Goal: Find specific page/section: Find specific page/section

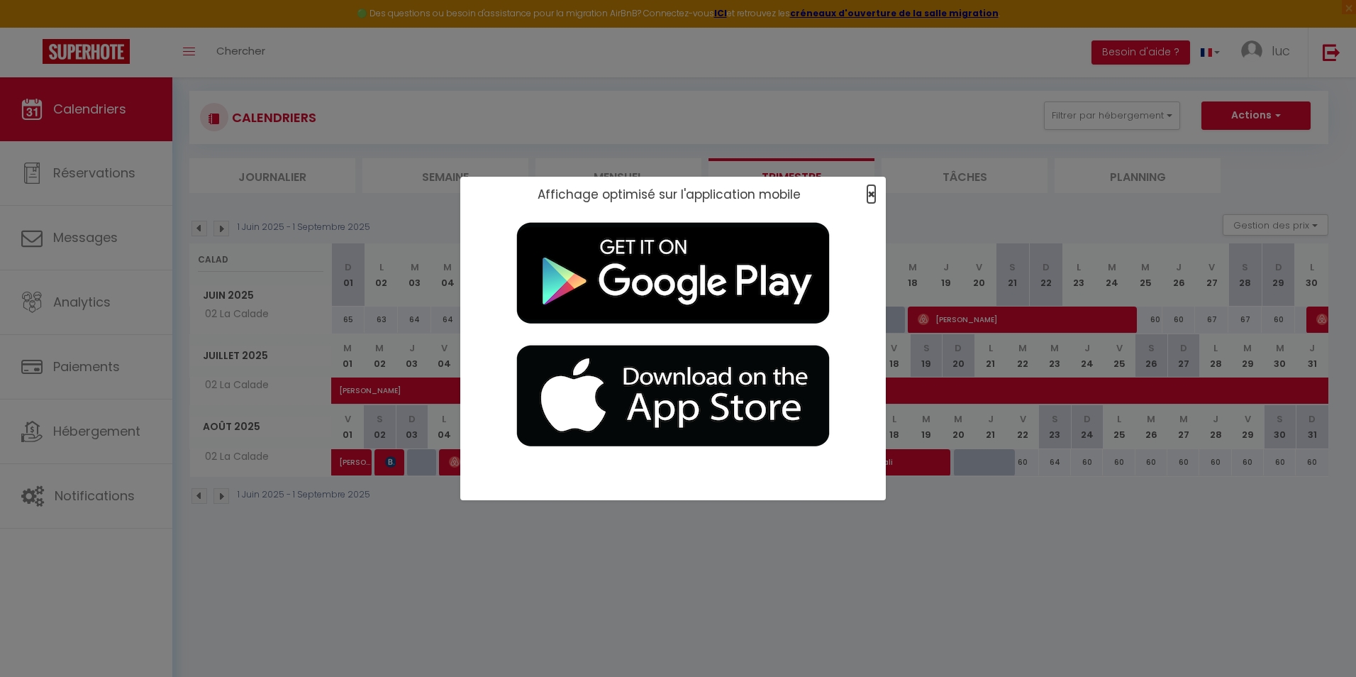
click at [873, 192] on span "×" at bounding box center [872, 194] width 8 height 18
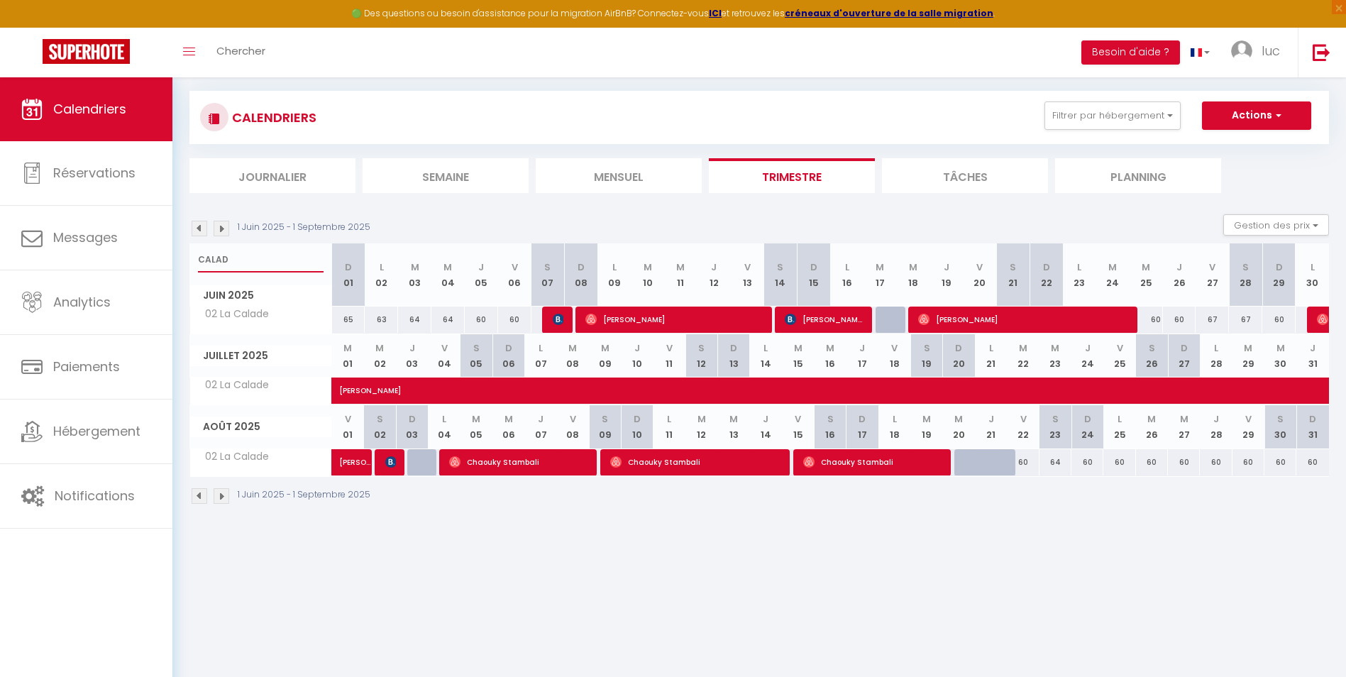
click at [248, 253] on input "CALAD" at bounding box center [261, 260] width 126 height 26
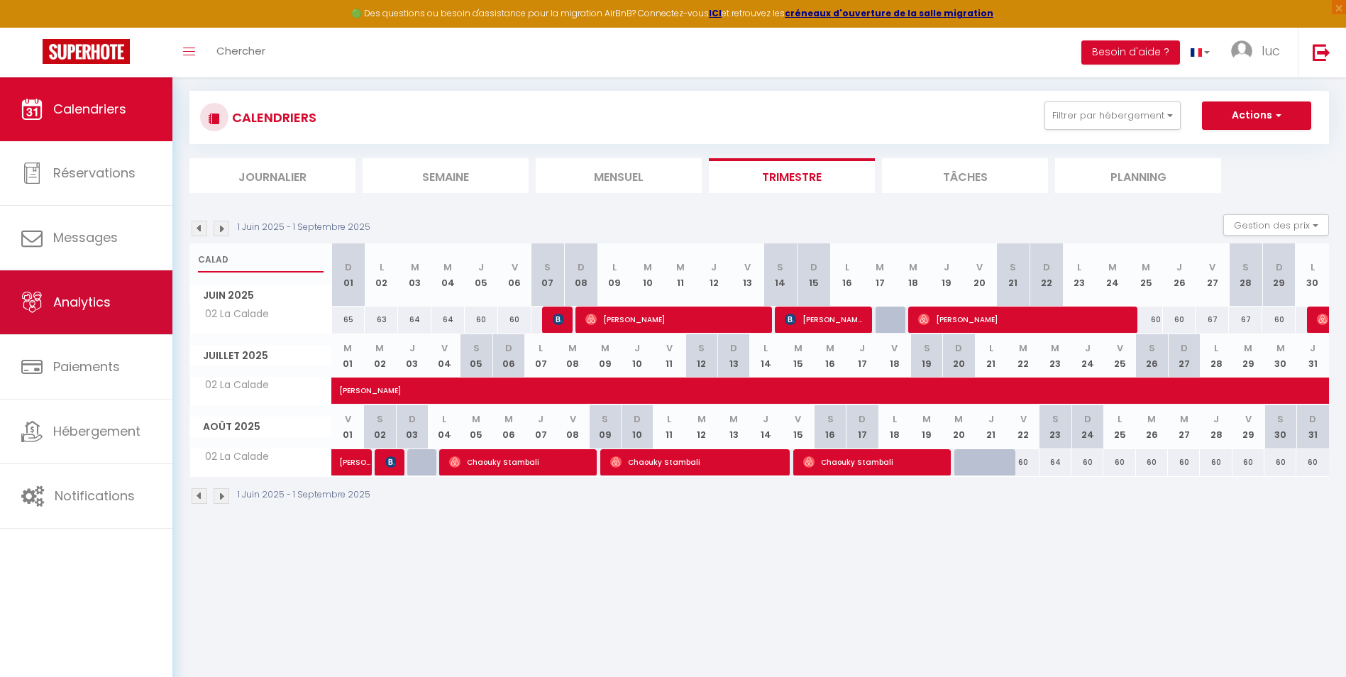
drag, startPoint x: 149, startPoint y: 263, endPoint x: 111, endPoint y: 279, distance: 41.6
click at [109, 278] on div "🟢 Des questions ou besoin d'assistance pour la migration AirBnB? Connectez-vous…" at bounding box center [673, 268] width 1346 height 536
type input "villa l"
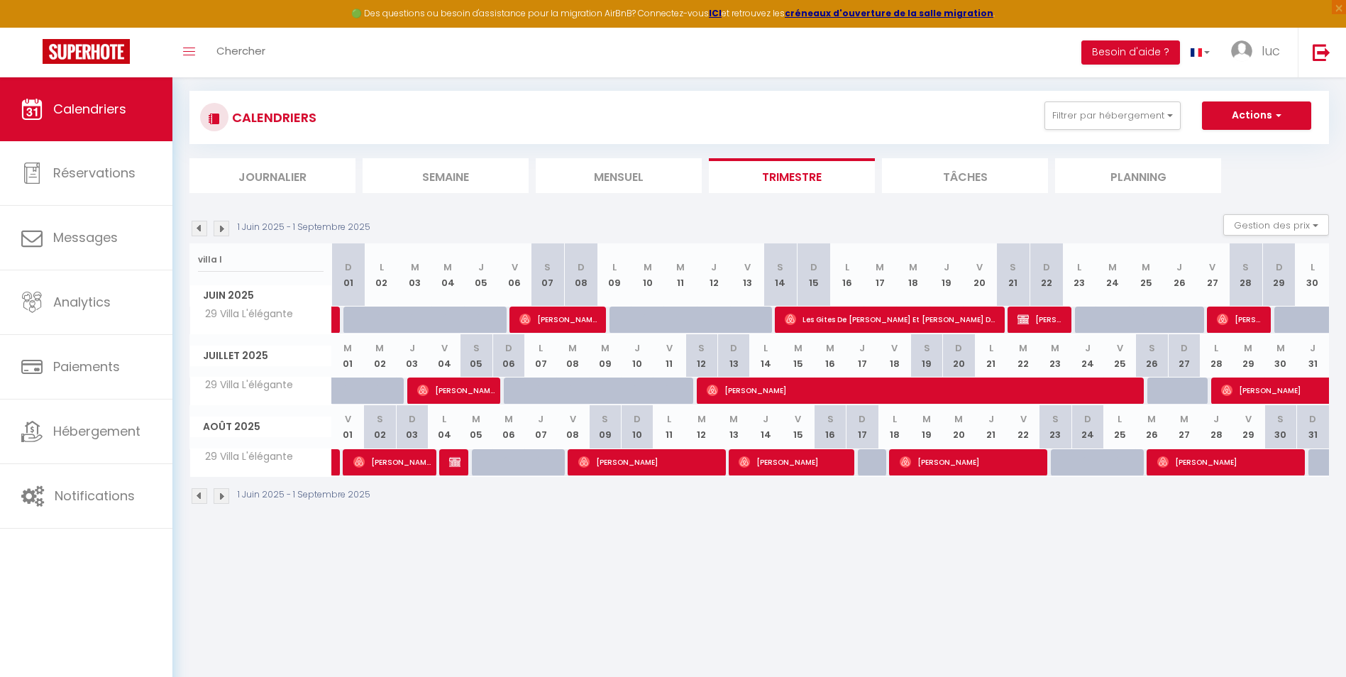
click at [221, 231] on img at bounding box center [222, 229] width 16 height 16
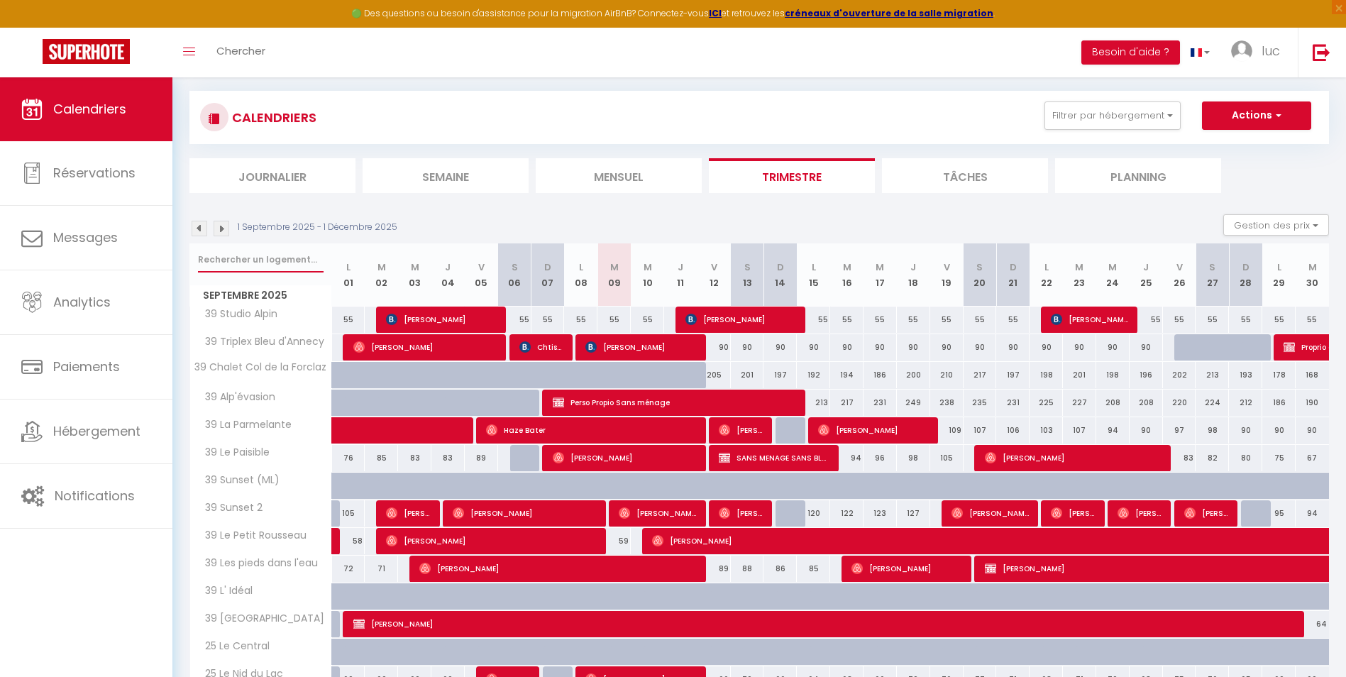
click at [242, 262] on input "text" at bounding box center [261, 260] width 126 height 26
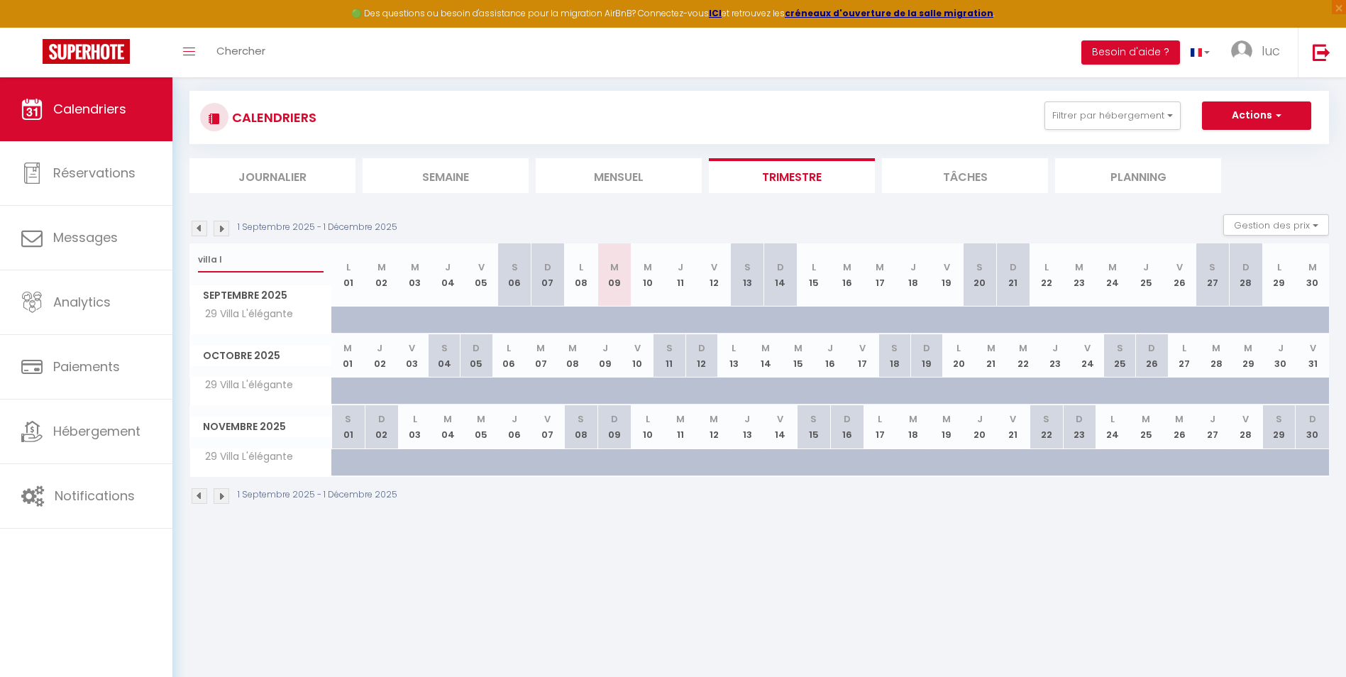
type input "villa l"
click at [228, 226] on img at bounding box center [222, 229] width 16 height 16
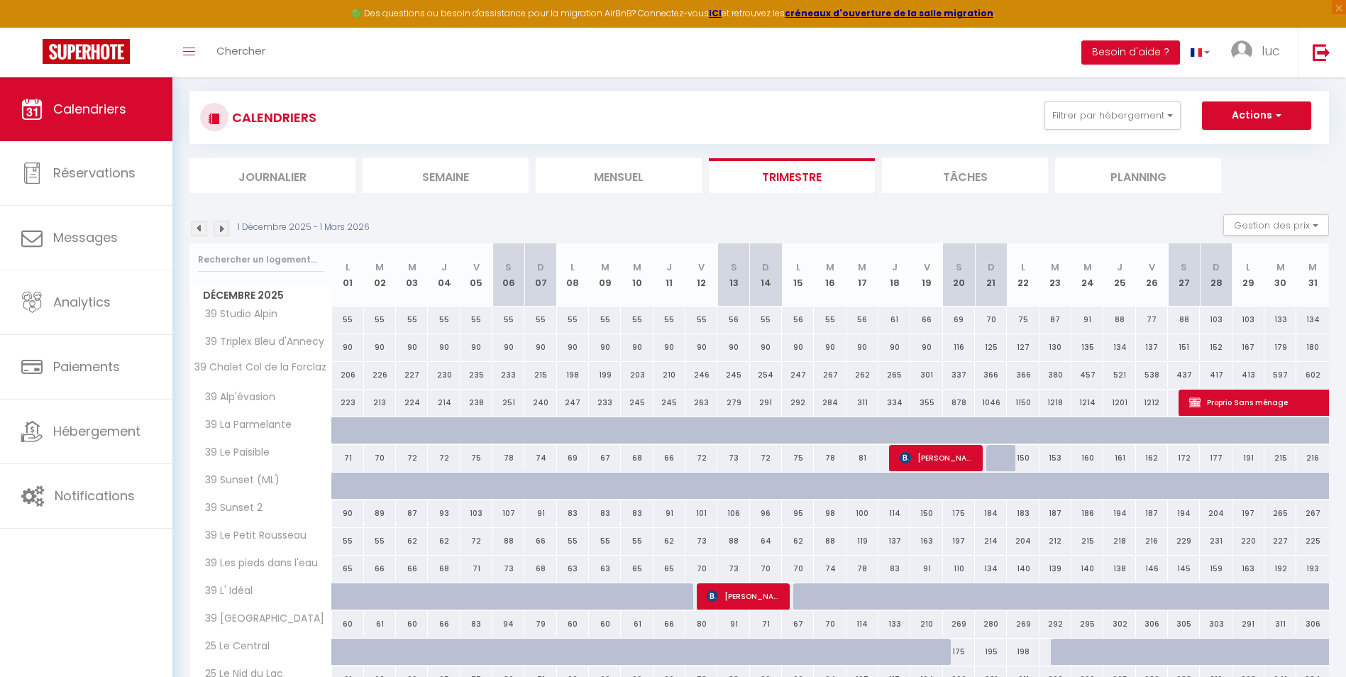
drag, startPoint x: 255, startPoint y: 255, endPoint x: 270, endPoint y: 245, distance: 17.7
click at [265, 248] on input "text" at bounding box center [261, 260] width 126 height 26
type input "villa l"
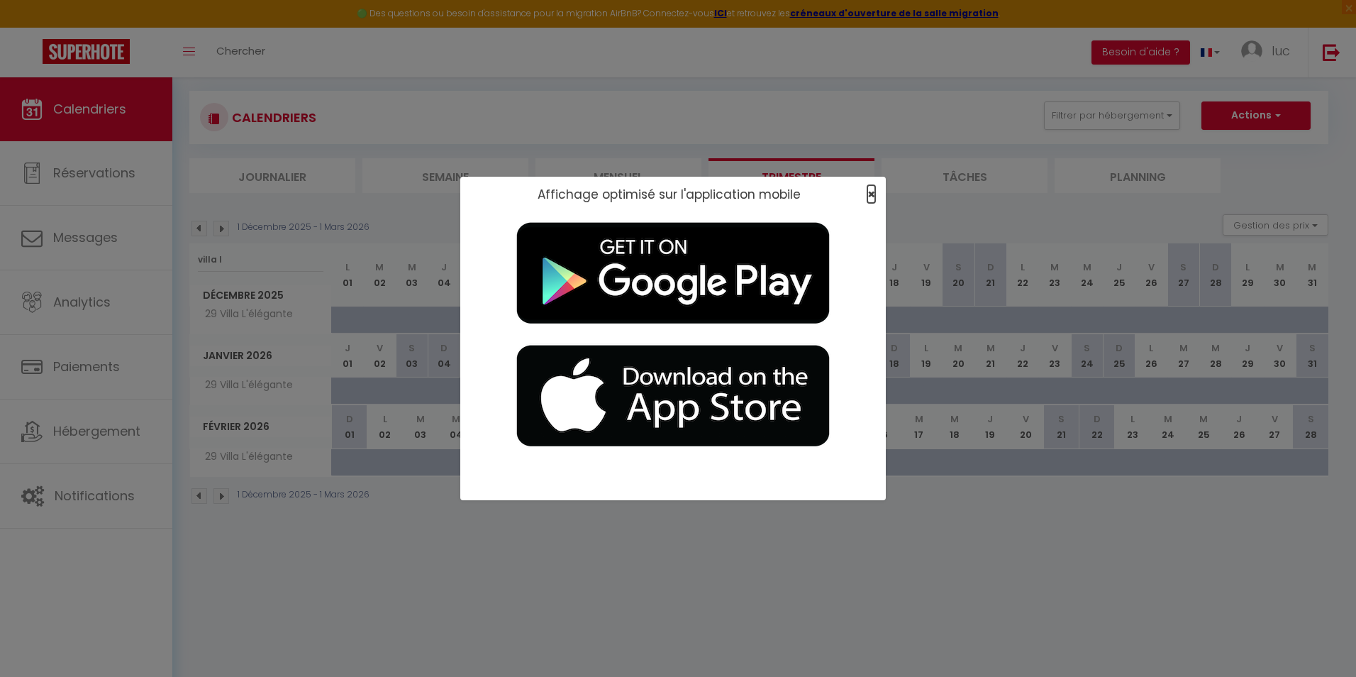
click at [873, 197] on span "×" at bounding box center [872, 194] width 8 height 18
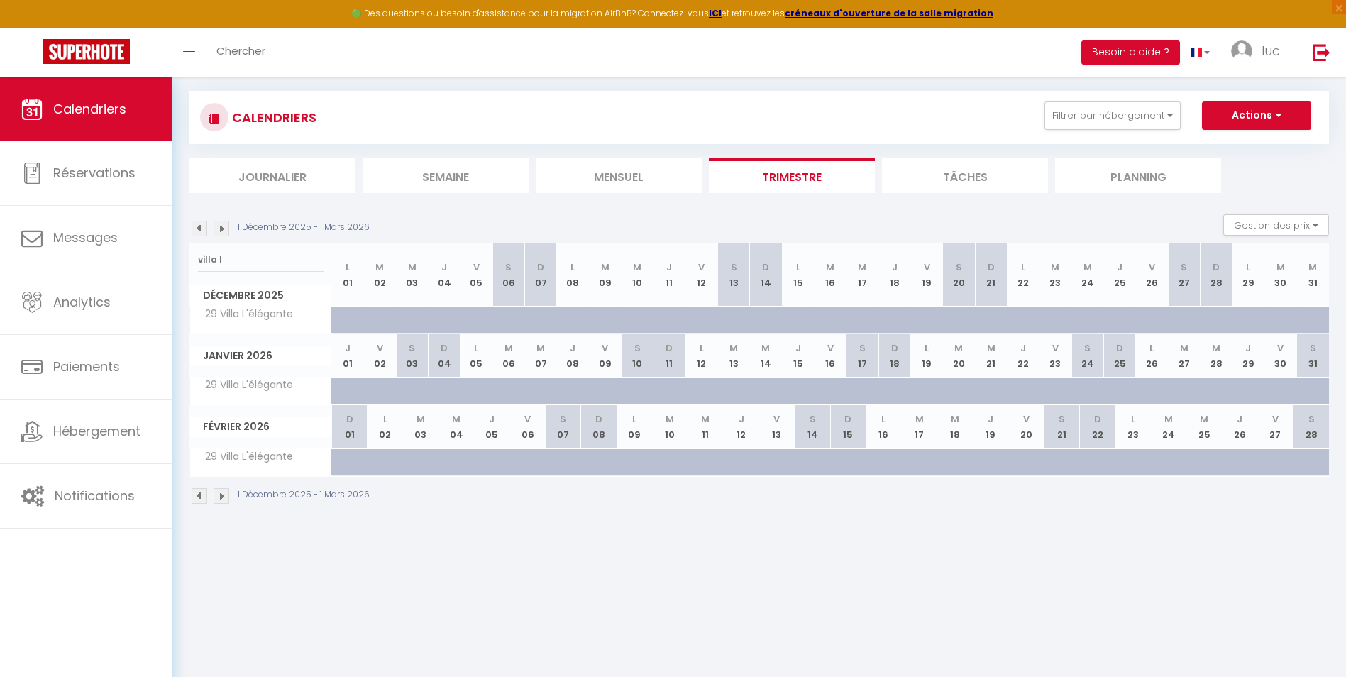
click at [637, 172] on li "Mensuel" at bounding box center [619, 175] width 166 height 35
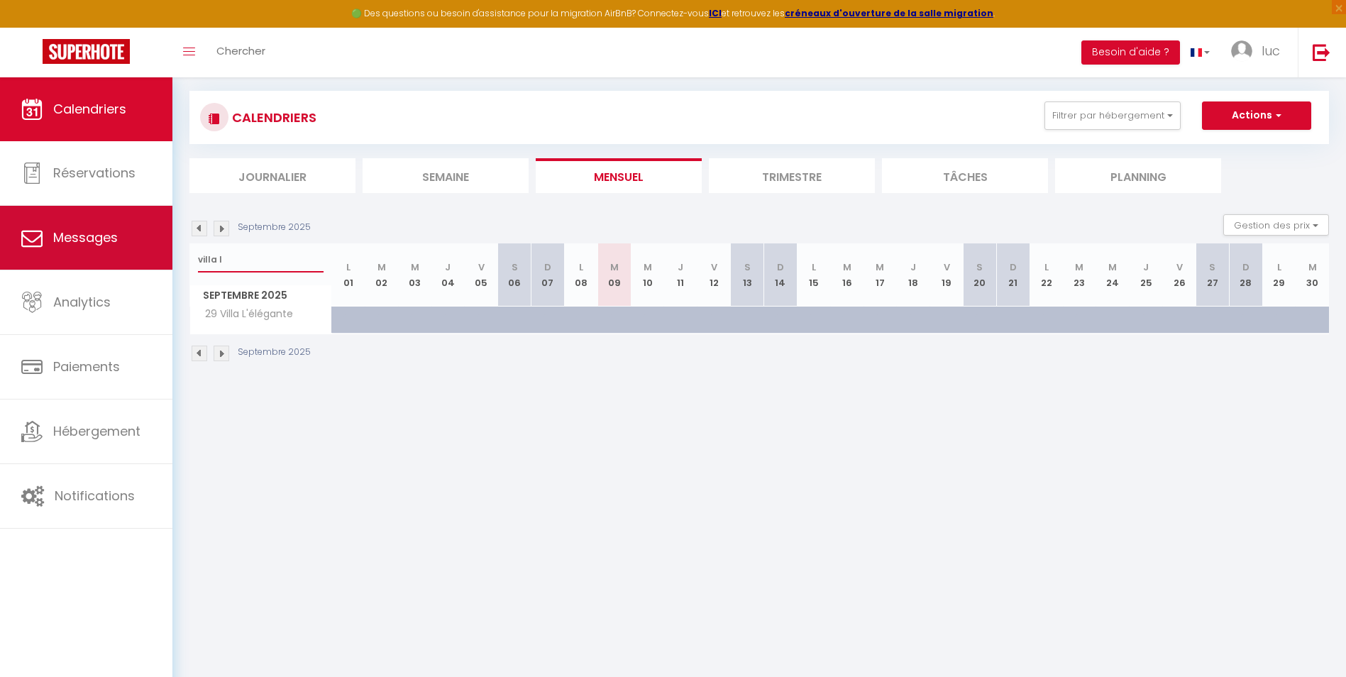
drag, startPoint x: 226, startPoint y: 262, endPoint x: 166, endPoint y: 258, distance: 59.7
click at [166, 258] on div "🟢 Des questions ou besoin d'assistance pour la migration AirBnB? Connectez-vous…" at bounding box center [673, 196] width 1346 height 393
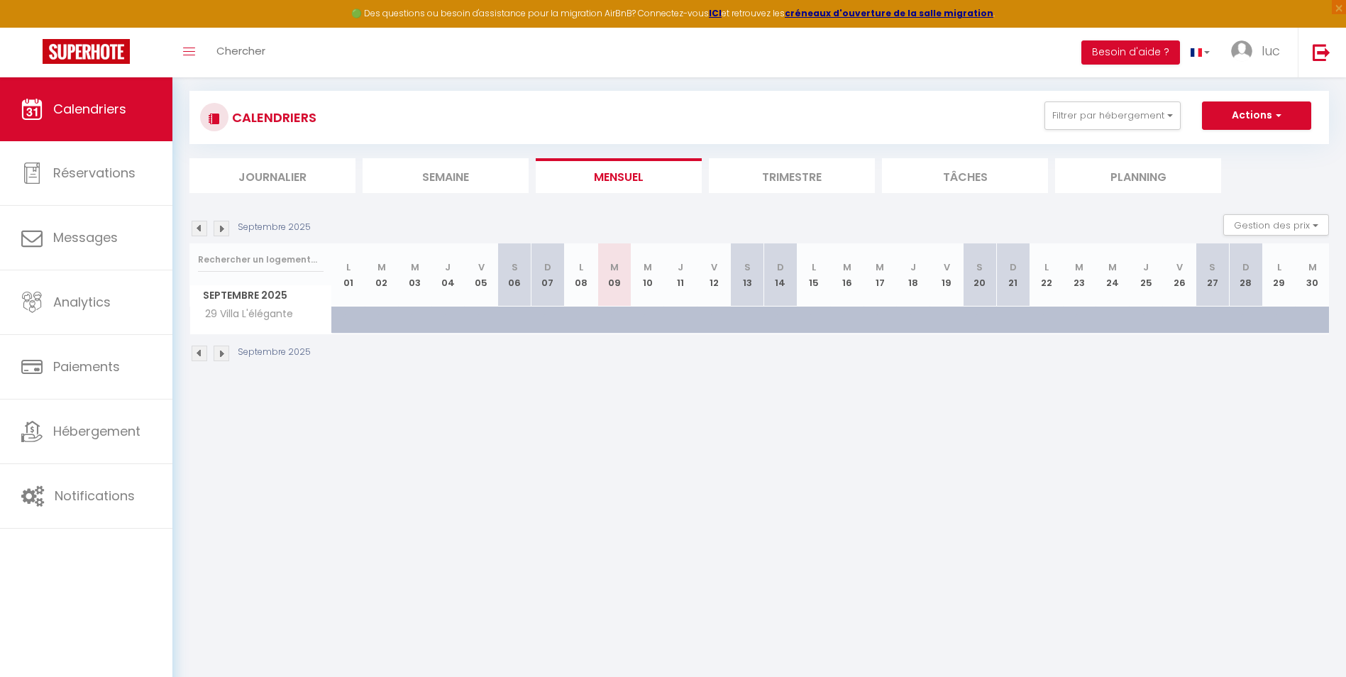
click at [441, 376] on div "Urgent : Migration Airbnb nécessaire pour votre compte, merci de suivre ces éta…" at bounding box center [758, 196] width 1173 height 393
click at [227, 260] on input "text" at bounding box center [261, 260] width 126 height 26
type input "dupl"
